Goal: Task Accomplishment & Management: Manage account settings

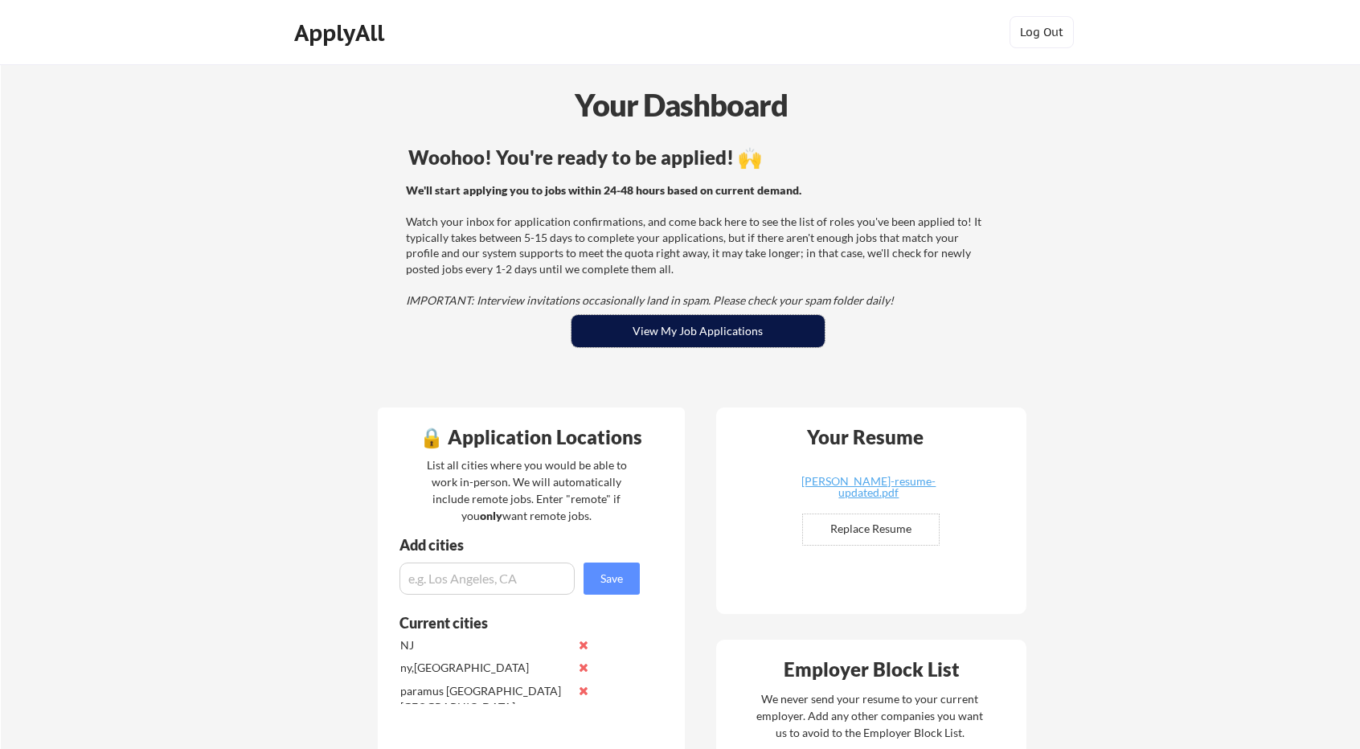
click at [708, 340] on button "View My Job Applications" at bounding box center [698, 331] width 253 height 32
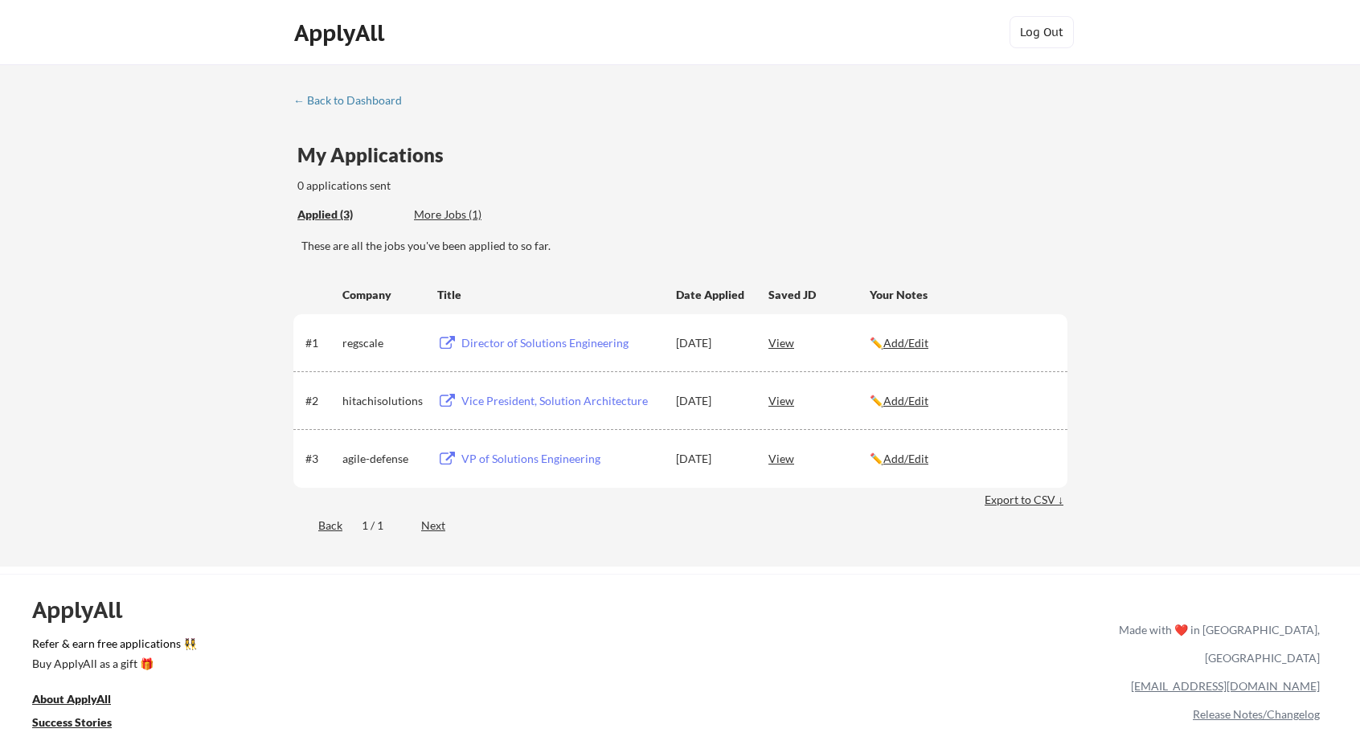
click at [531, 401] on div "Vice President, Solution Architecture" at bounding box center [561, 401] width 199 height 16
click at [447, 220] on div "More Jobs (1)" at bounding box center [473, 215] width 118 height 16
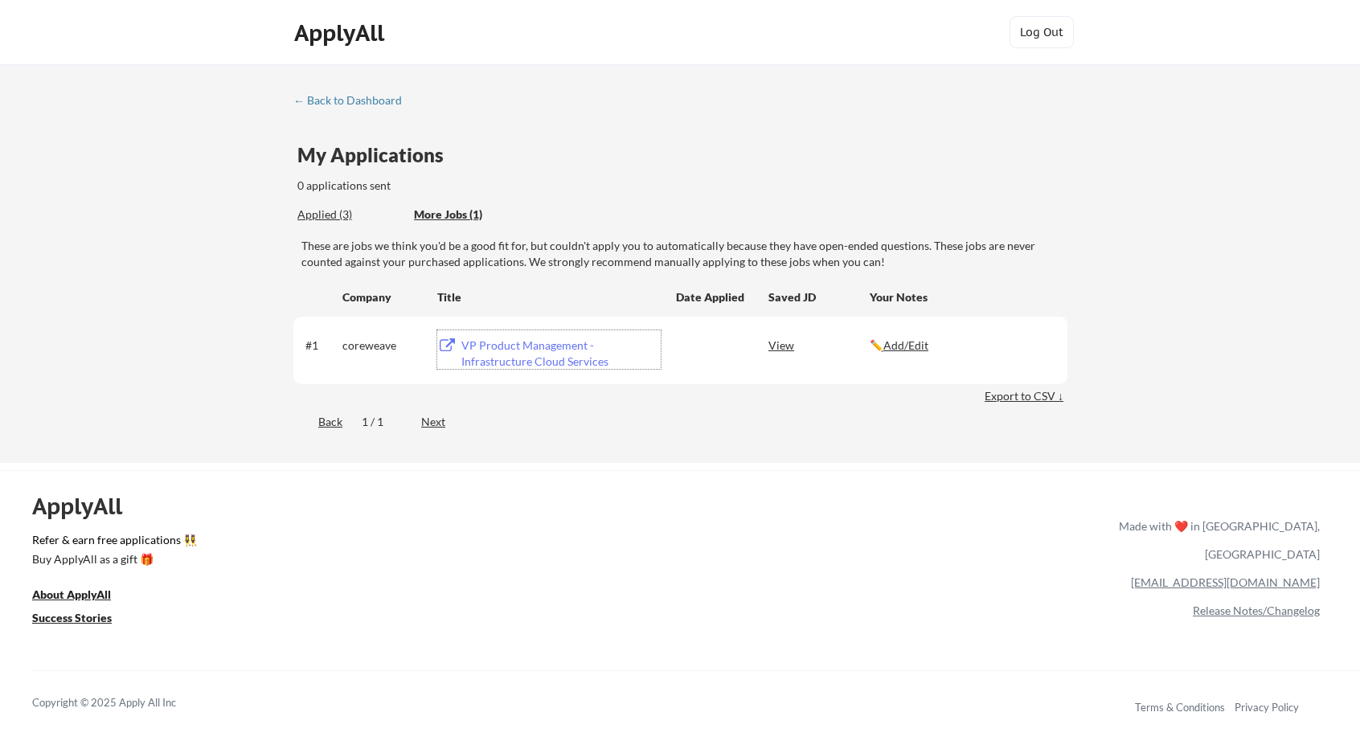
click at [545, 364] on div "VP Product Management - Infrastructure Cloud Services" at bounding box center [561, 353] width 199 height 31
click at [338, 218] on div "Applied (5)" at bounding box center [350, 215] width 105 height 16
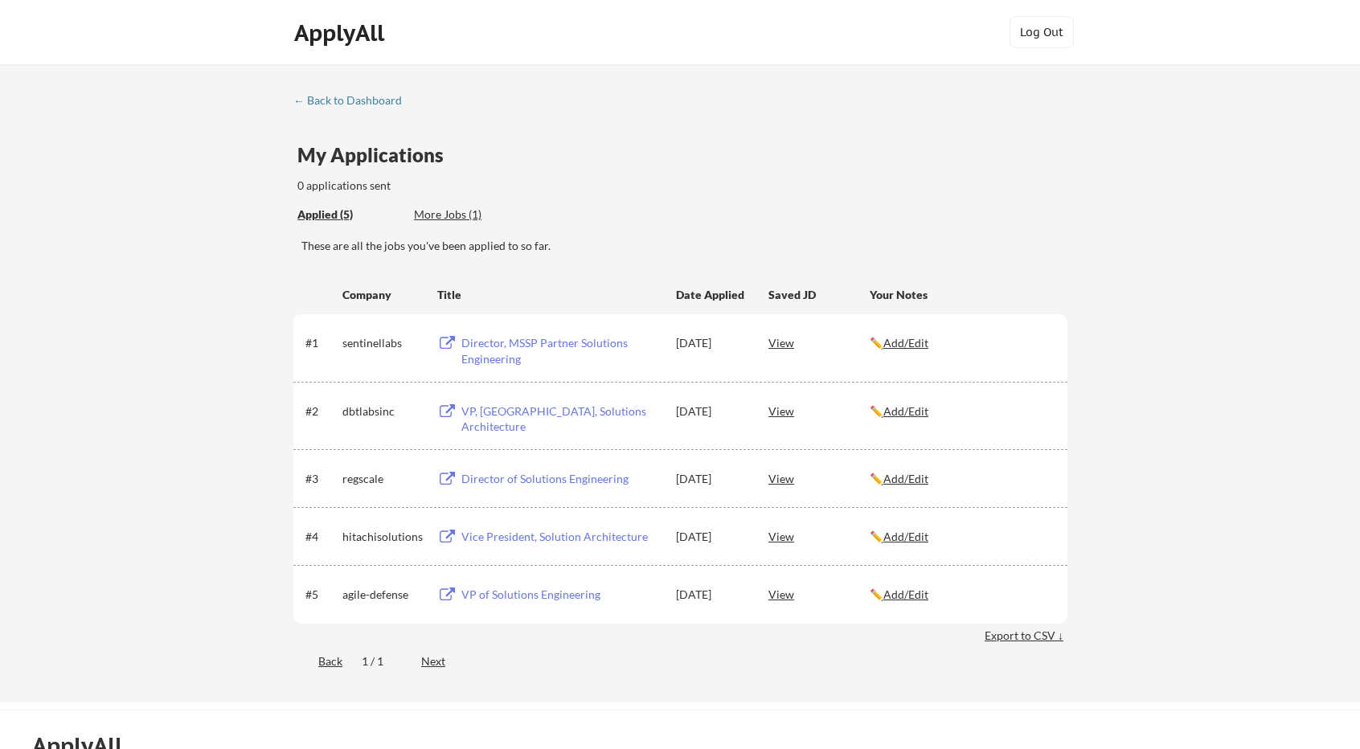
click at [502, 361] on div "Director, MSSP Partner Solutions Engineering" at bounding box center [561, 350] width 199 height 31
click at [468, 216] on div "More Jobs (1)" at bounding box center [473, 215] width 118 height 16
